Goal: Find specific page/section: Find specific page/section

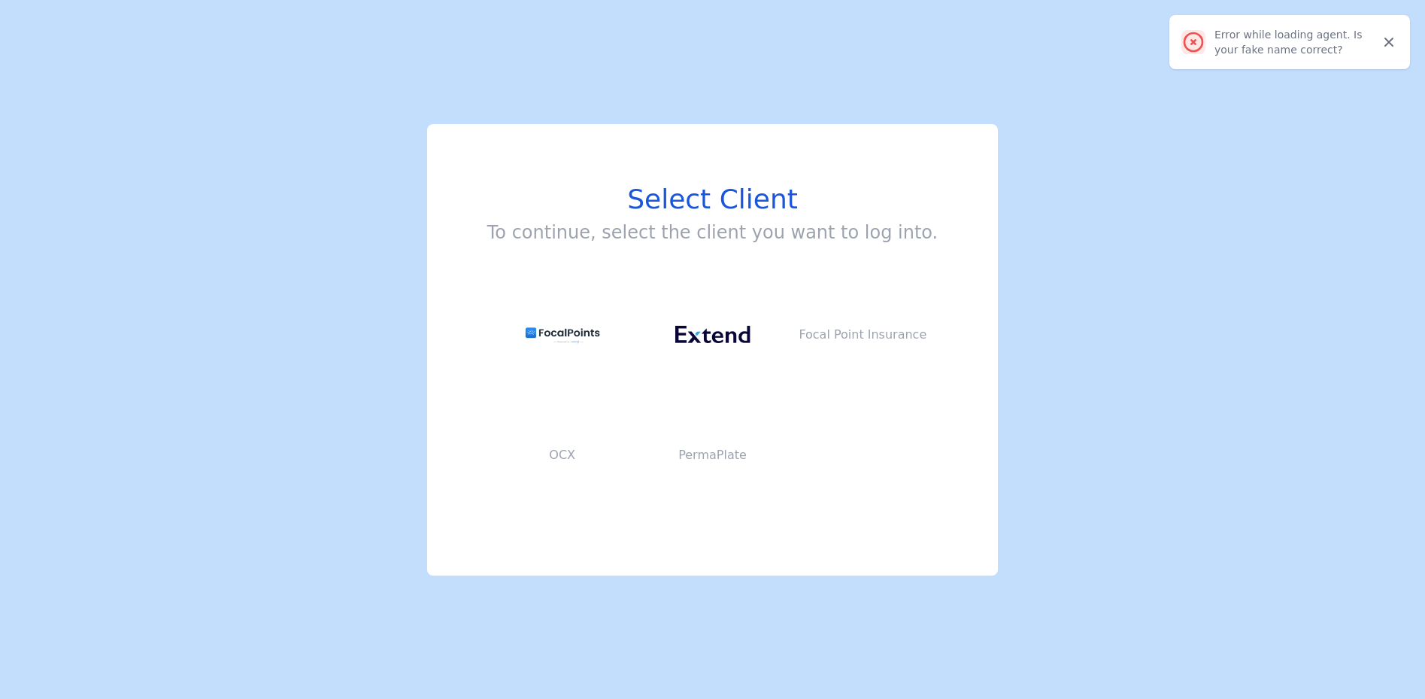
click at [731, 323] on button at bounding box center [713, 334] width 150 height 120
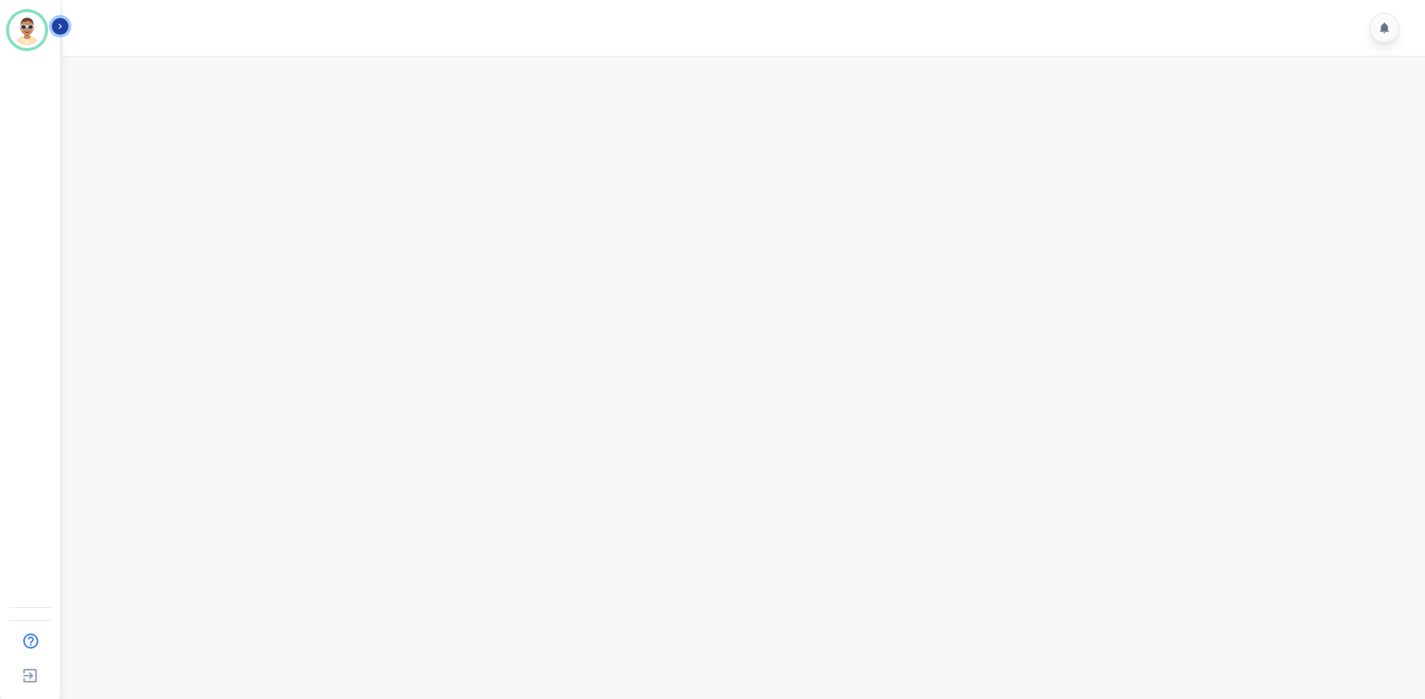
click at [55, 28] on icon "Sidebar" at bounding box center [60, 26] width 11 height 11
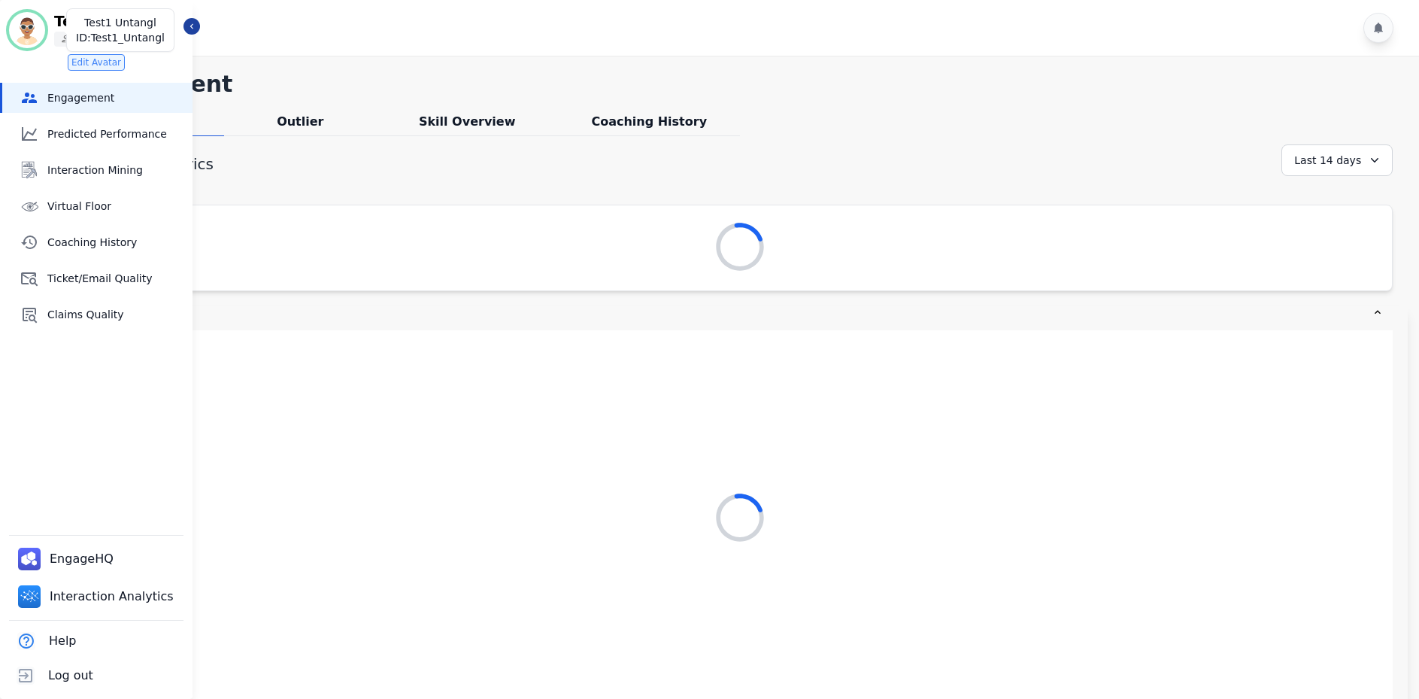
click at [23, 32] on img "Sidebar" at bounding box center [27, 30] width 36 height 36
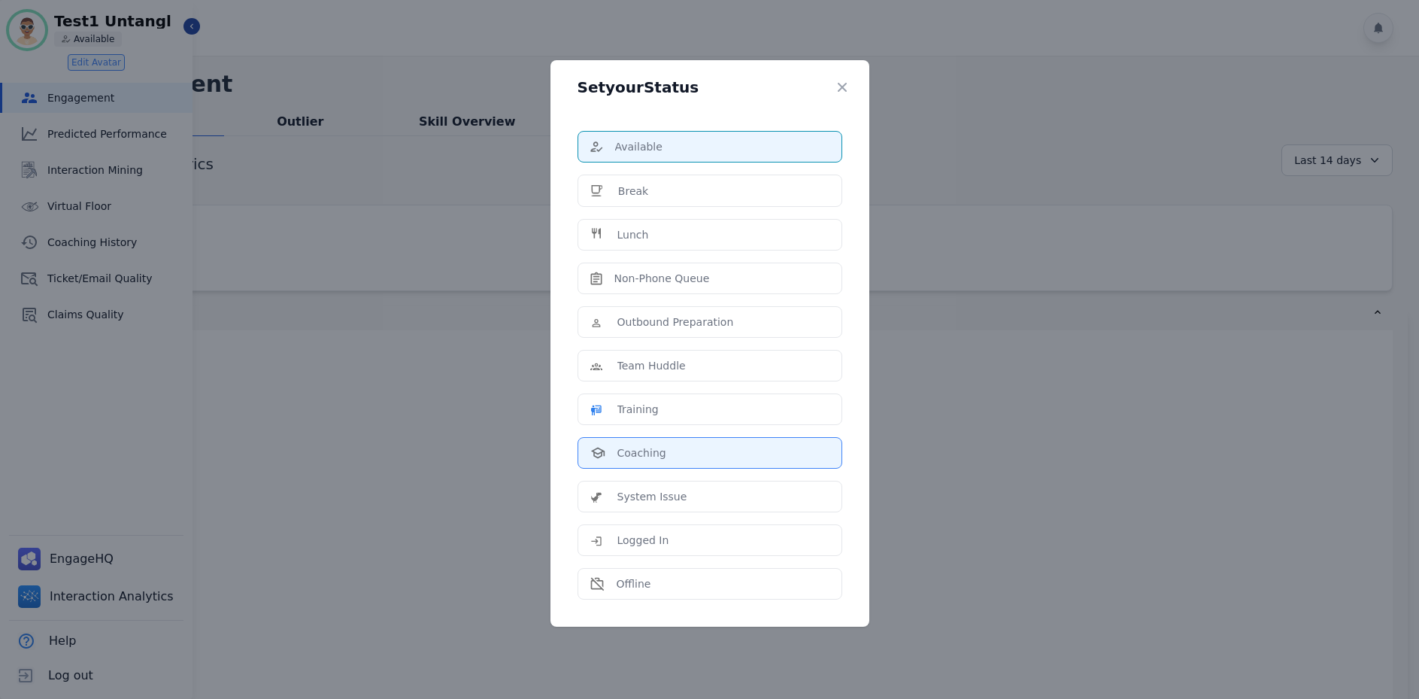
scroll to position [8, 0]
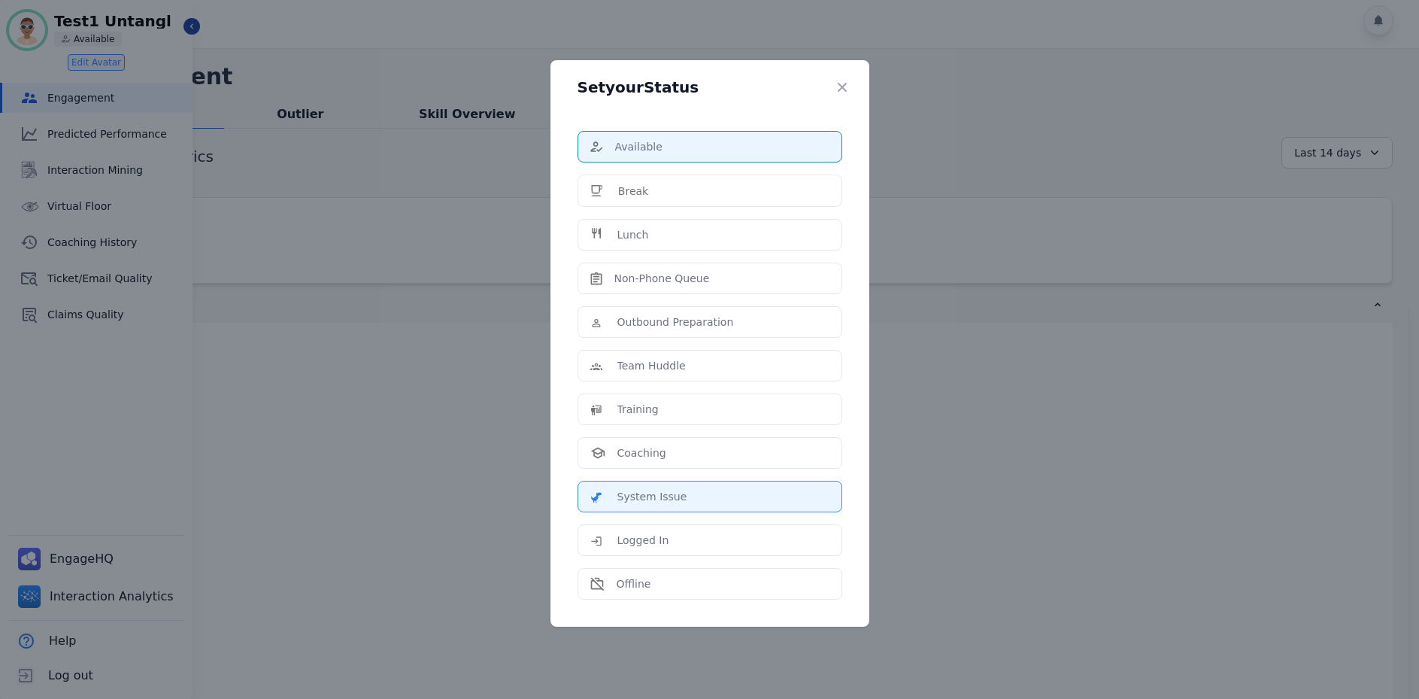
click at [675, 487] on li "System Issue" at bounding box center [710, 497] width 265 height 32
click at [629, 499] on p "System Issue" at bounding box center [652, 496] width 70 height 15
click at [628, 499] on p "System Issue" at bounding box center [652, 496] width 70 height 15
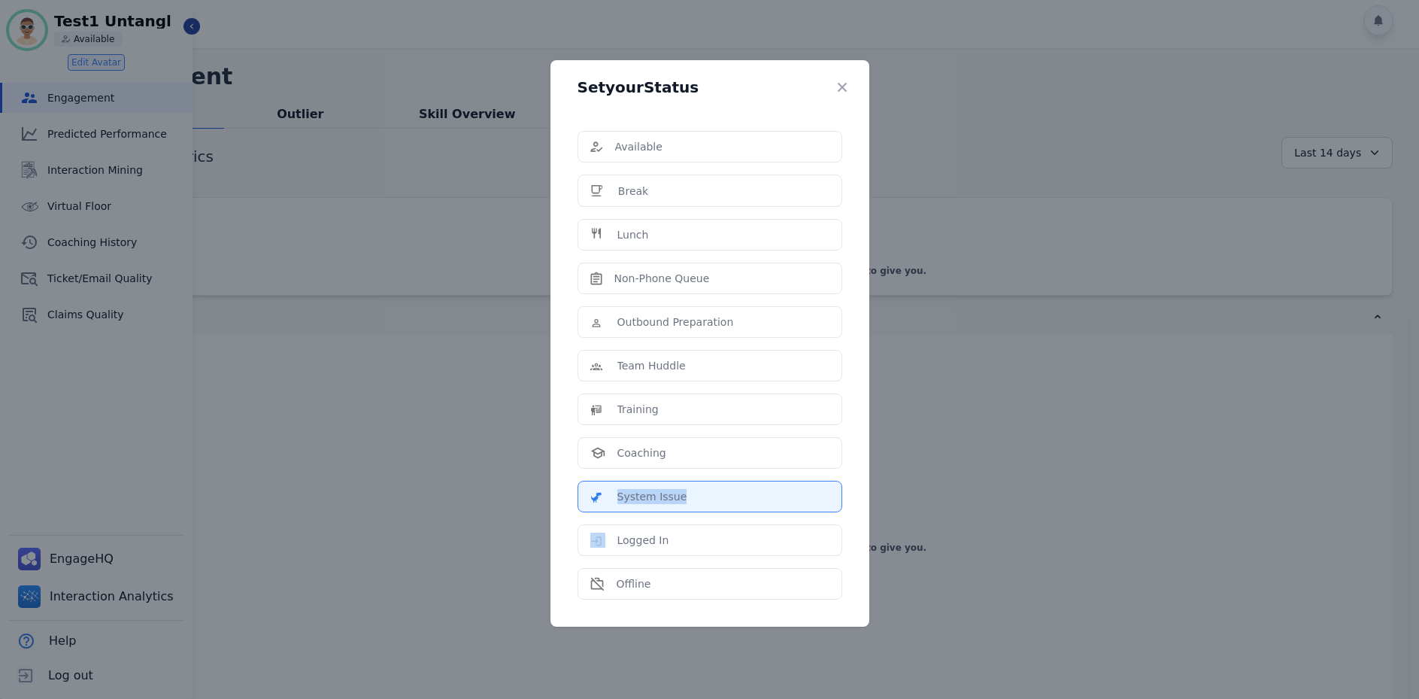
click at [628, 499] on p "System Issue" at bounding box center [652, 496] width 70 height 15
click at [594, 496] on div "I’m on it! Summoning all the high-fives your customers want to give you." at bounding box center [740, 523] width 1305 height 376
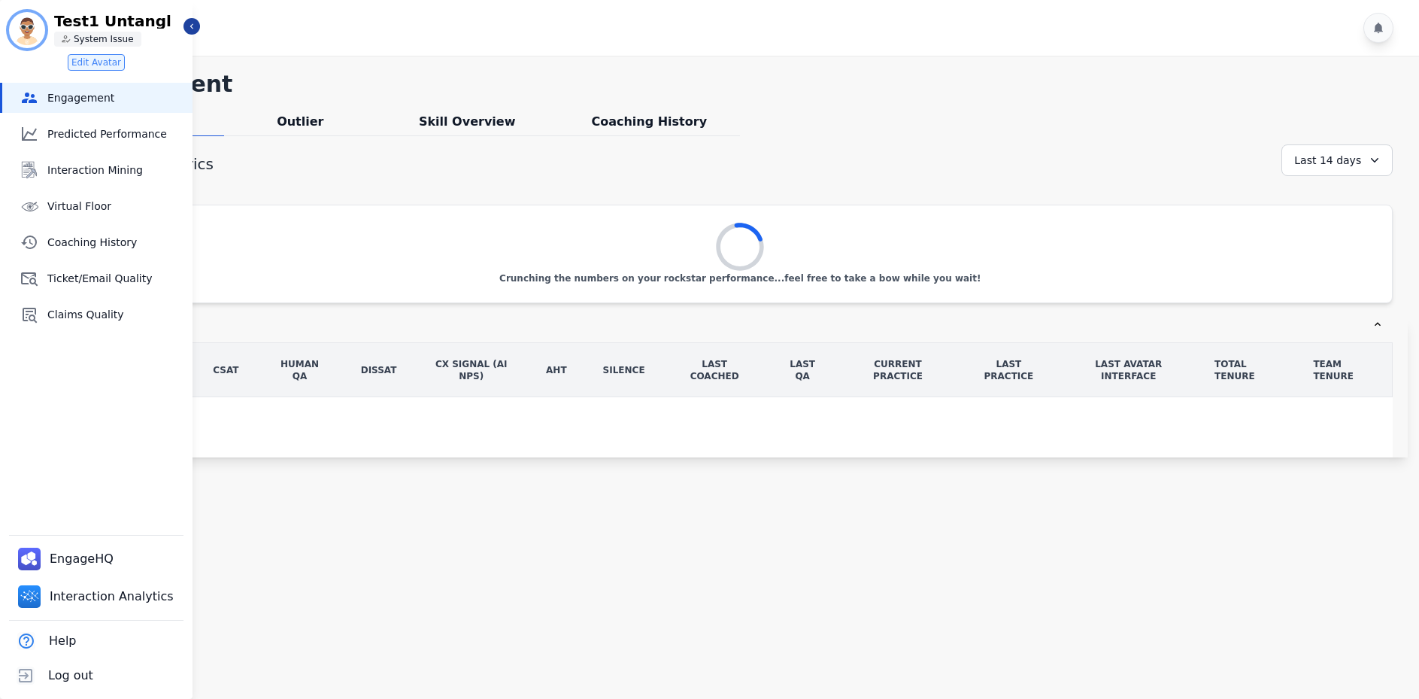
scroll to position [0, 0]
click at [41, 34] on img "Sidebar" at bounding box center [27, 30] width 36 height 36
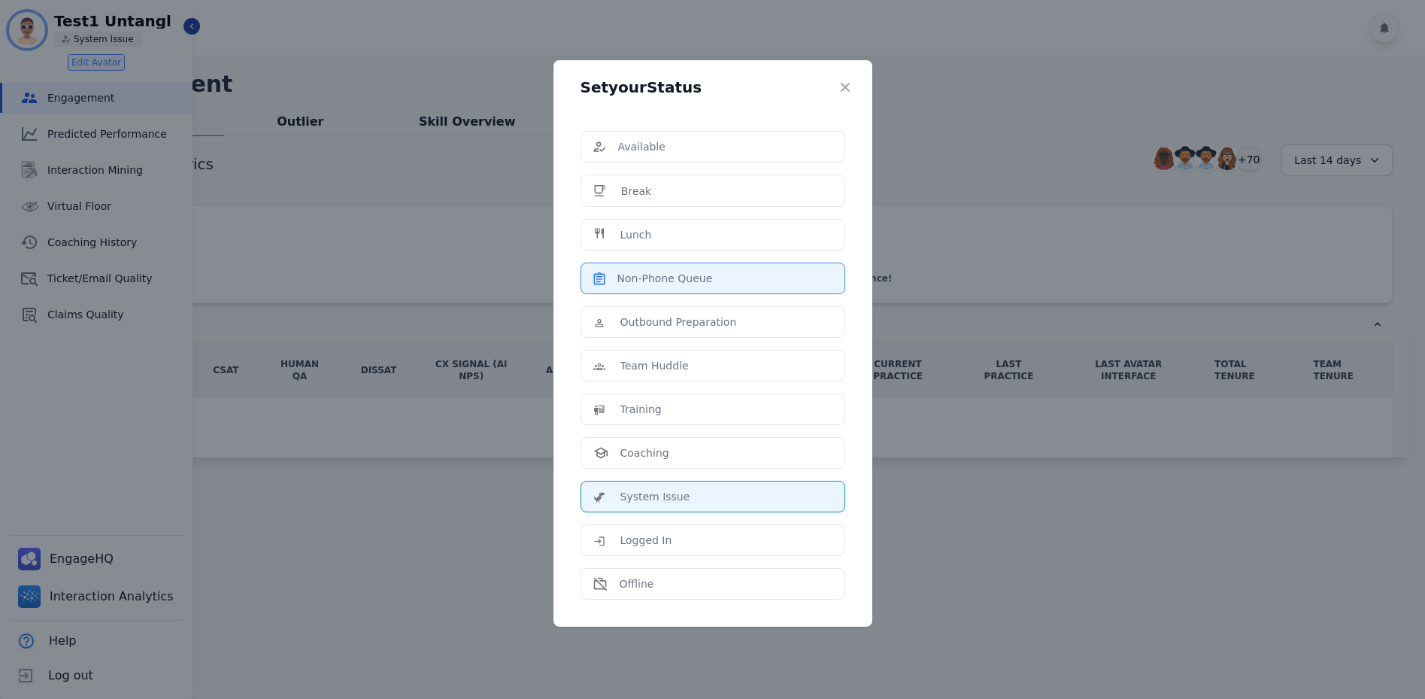
click at [663, 265] on li "Non-Phone Queue" at bounding box center [713, 278] width 265 height 32
click at [647, 280] on p "Non-Phone Queue" at bounding box center [665, 278] width 96 height 15
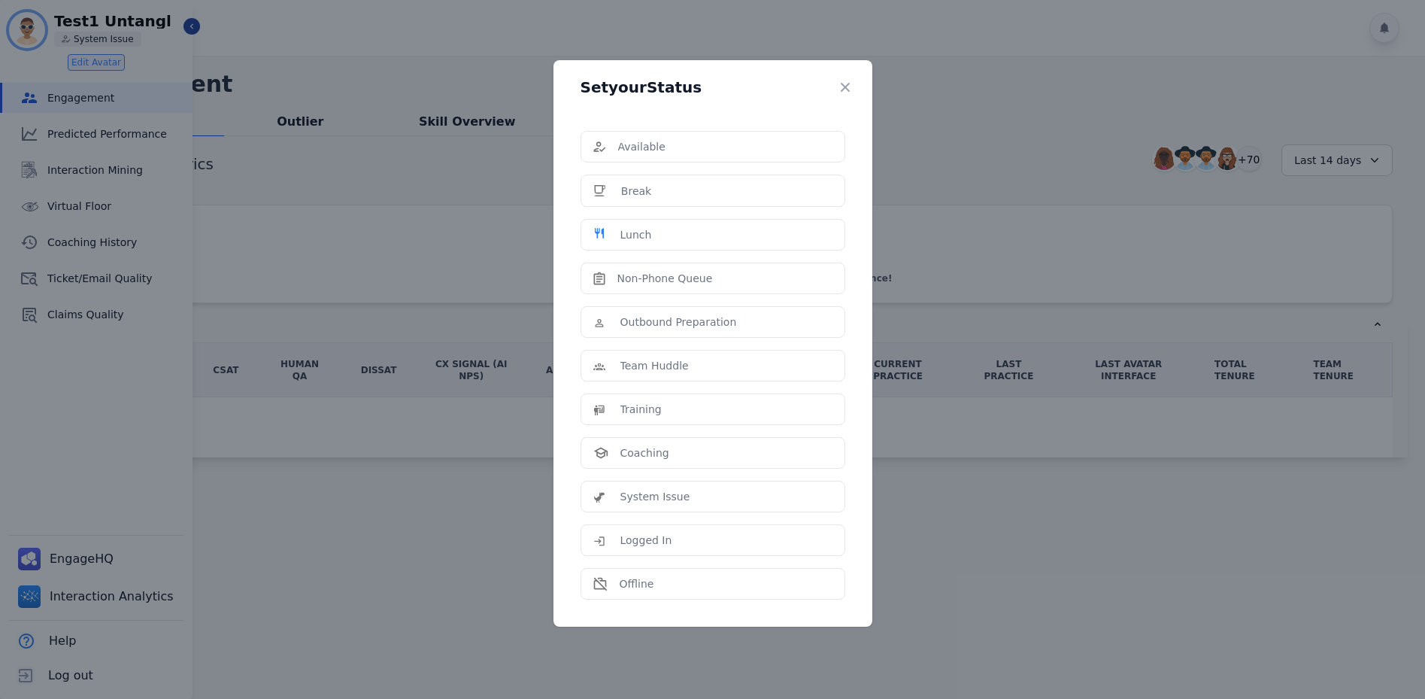
click at [657, 229] on div "Brewing up some digital magic to showcase your brilliance!" at bounding box center [740, 253] width 1303 height 61
